Goal: Book appointment/travel/reservation

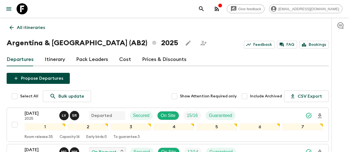
scroll to position [15, 0]
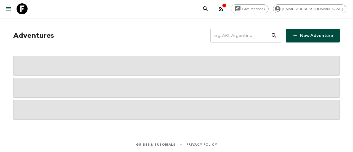
click at [244, 34] on input "text" at bounding box center [241, 35] width 60 height 15
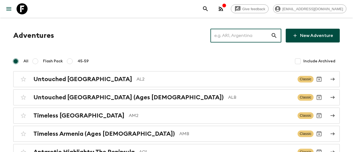
paste input "[GEOGRAPHIC_DATA]"
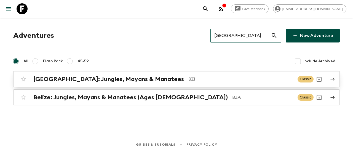
type input "[GEOGRAPHIC_DATA]"
click at [125, 76] on h2 "[GEOGRAPHIC_DATA]: Jungles, Mayans & Manatees" at bounding box center [108, 79] width 151 height 7
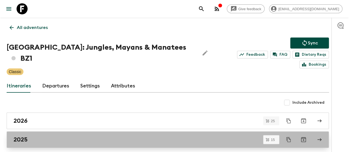
click at [44, 136] on div "2025" at bounding box center [163, 139] width 298 height 7
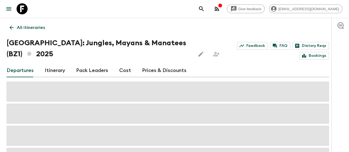
click at [65, 73] on link "Itinerary" at bounding box center [55, 70] width 20 height 13
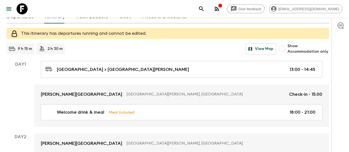
scroll to position [54, 0]
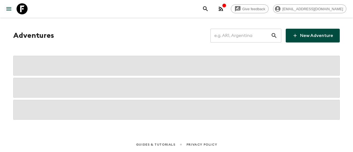
click at [243, 34] on input "text" at bounding box center [241, 35] width 60 height 15
paste input "Tulum"
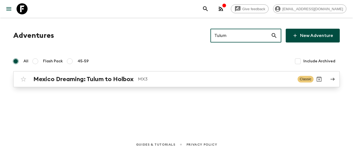
type input "Tulum"
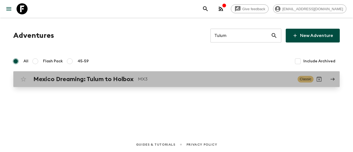
click at [140, 84] on div "Mexico Dreaming: Tulum to Holbox MX3 Classic" at bounding box center [166, 79] width 296 height 11
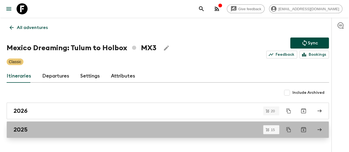
click at [65, 132] on div "2025" at bounding box center [163, 129] width 298 height 7
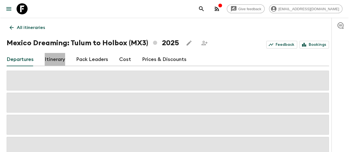
click at [65, 57] on link "Itinerary" at bounding box center [55, 59] width 20 height 13
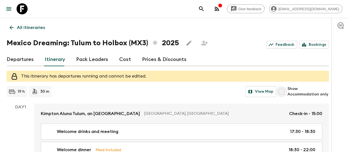
click at [287, 94] on input "Show Accommodation only" at bounding box center [281, 91] width 11 height 11
checkbox input "true"
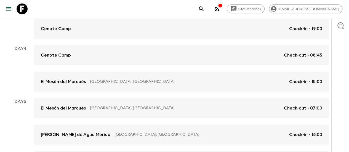
scroll to position [162, 0]
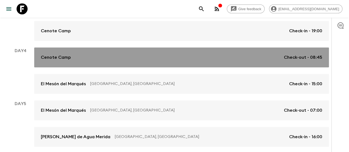
click at [79, 51] on link "Cenote Camp Check-out - 08:45" at bounding box center [181, 57] width 295 height 20
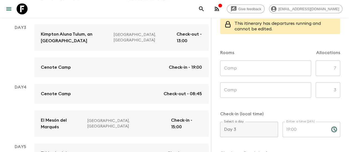
scroll to position [148, 0]
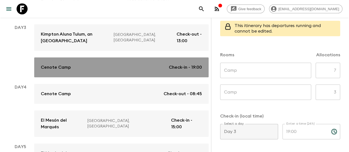
click at [131, 57] on link "Cenote Camp Check-in - 19:00" at bounding box center [121, 67] width 174 height 20
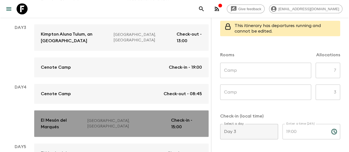
click at [135, 117] on div "El Mesón del [PERSON_NAME], [GEOGRAPHIC_DATA] Check-in - 15:00" at bounding box center [121, 123] width 161 height 13
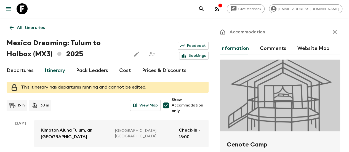
type input "Camp"
type input "Day 3"
type input "19:00"
type input "Day 4"
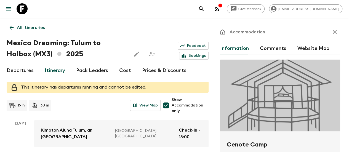
type input "08:45"
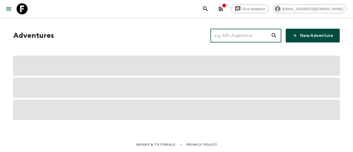
click at [228, 36] on input "text" at bounding box center [241, 35] width 60 height 15
paste input "[GEOGRAPHIC_DATA]"
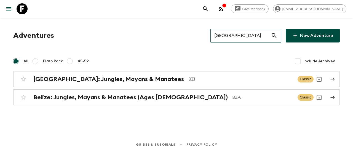
click at [227, 36] on input "[GEOGRAPHIC_DATA]" at bounding box center [241, 35] width 60 height 15
paste input "Costa"
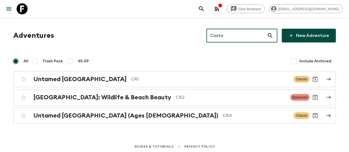
type input "Costa"
